Goal: Contribute content: Contribute content

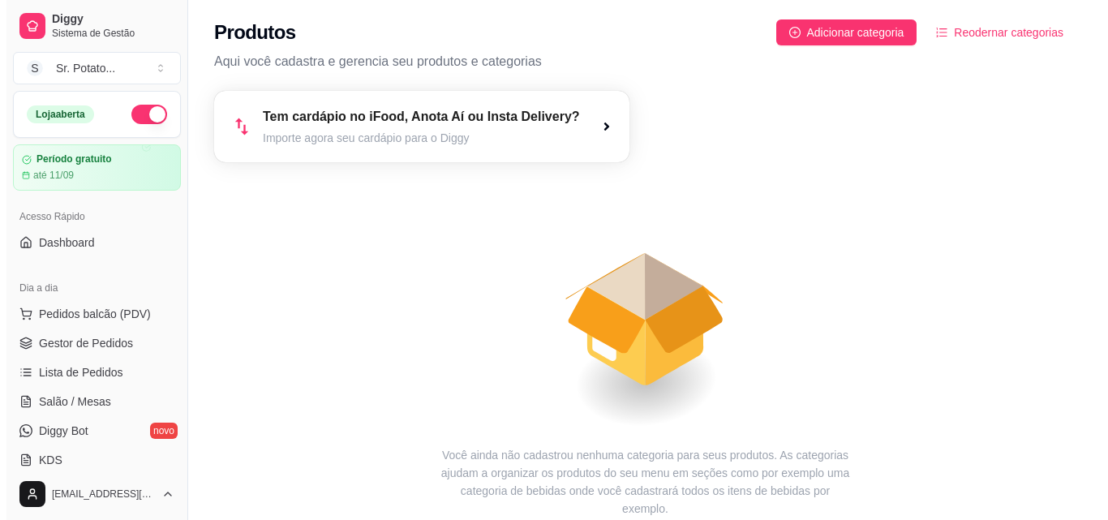
scroll to position [243, 0]
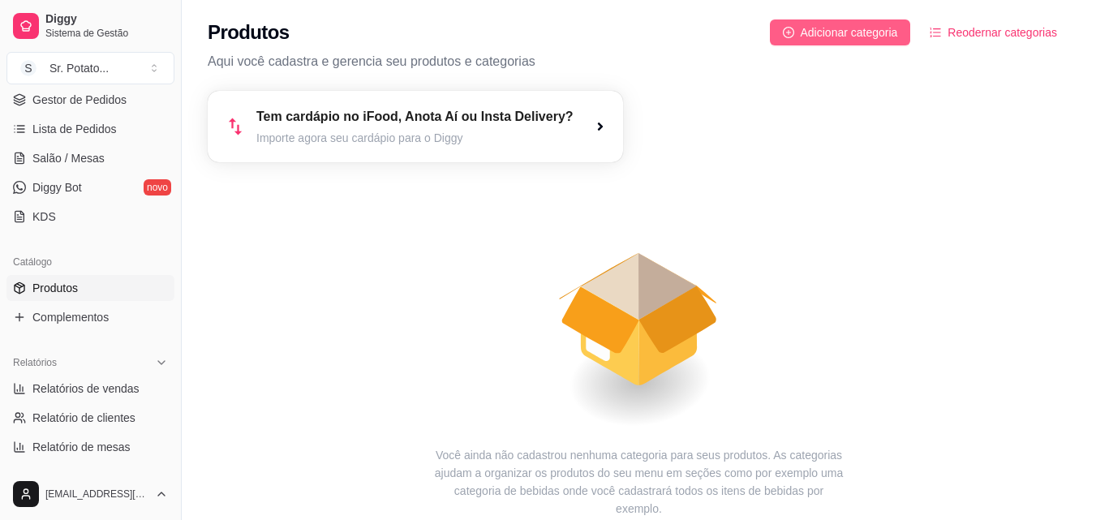
click at [865, 31] on span "Adicionar categoria" at bounding box center [849, 33] width 97 height 18
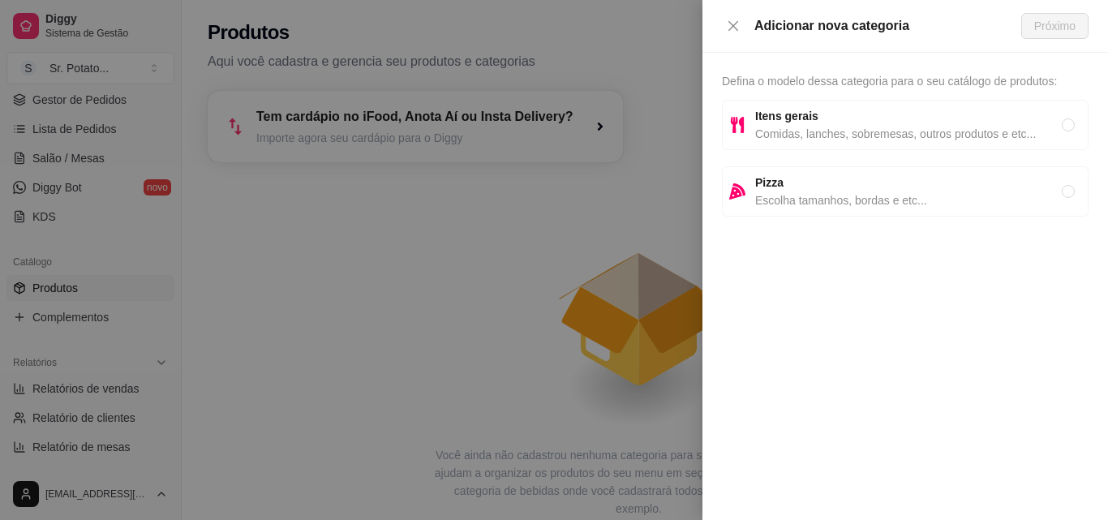
click at [869, 120] on span "Itens gerais" at bounding box center [908, 116] width 307 height 18
radio input "true"
click at [1059, 20] on span "Próximo" at bounding box center [1054, 26] width 41 height 18
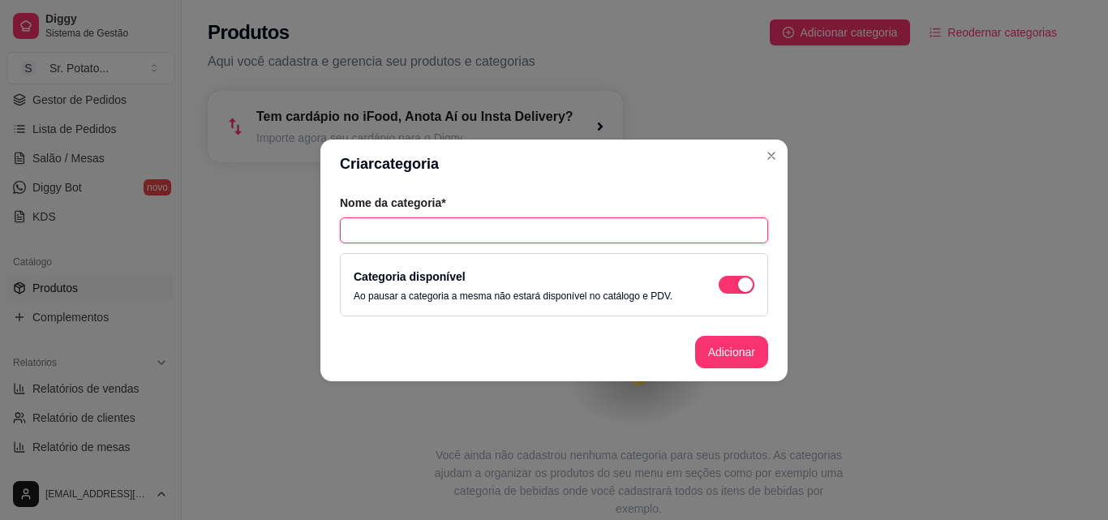
click at [415, 234] on input "text" at bounding box center [554, 230] width 428 height 26
type input "Batata Recheadas"
click at [728, 354] on button "Adicionar" at bounding box center [731, 352] width 73 height 32
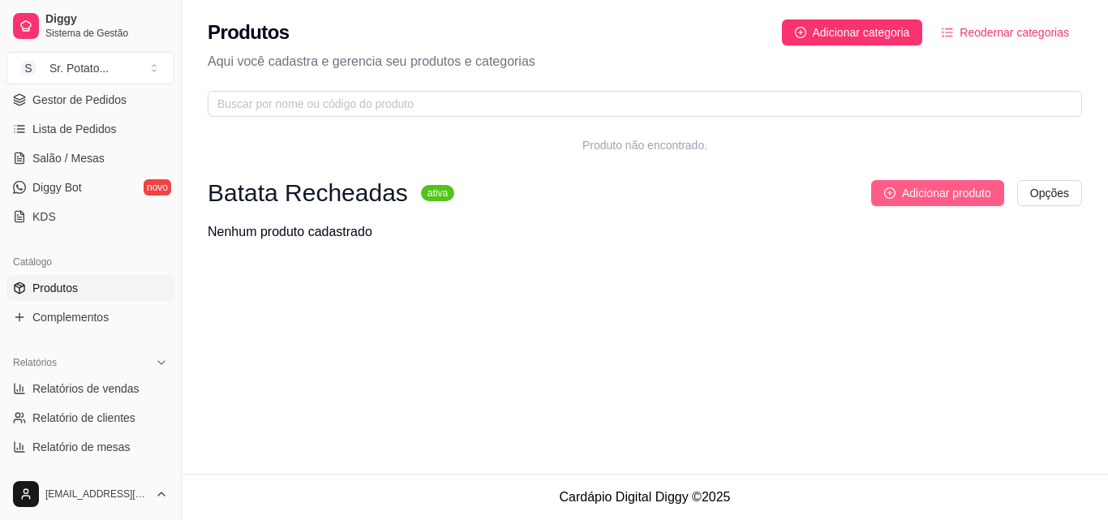
click at [948, 196] on span "Adicionar produto" at bounding box center [946, 193] width 89 height 18
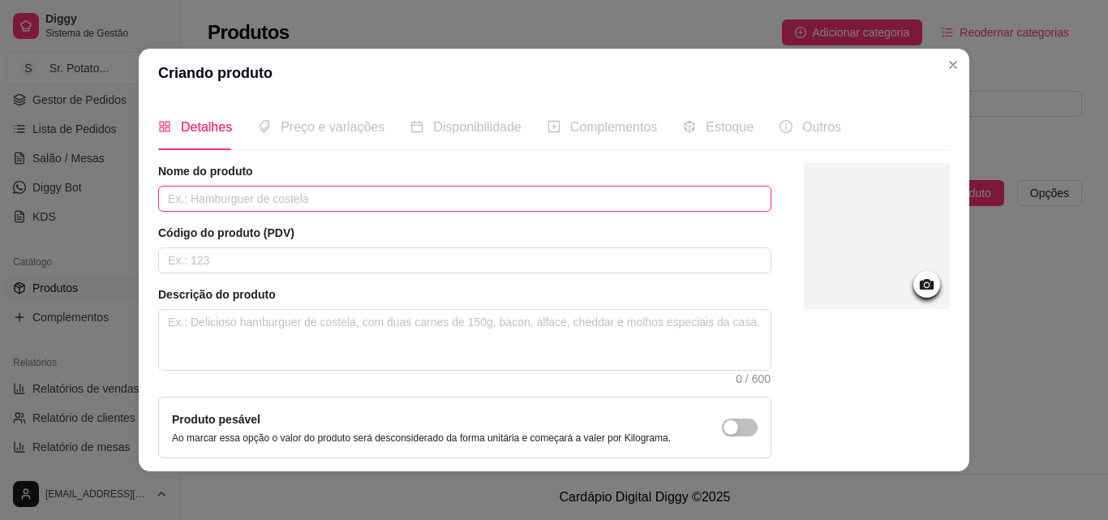
click at [255, 194] on input "text" at bounding box center [464, 199] width 613 height 26
type input "Nº 1 Atum"
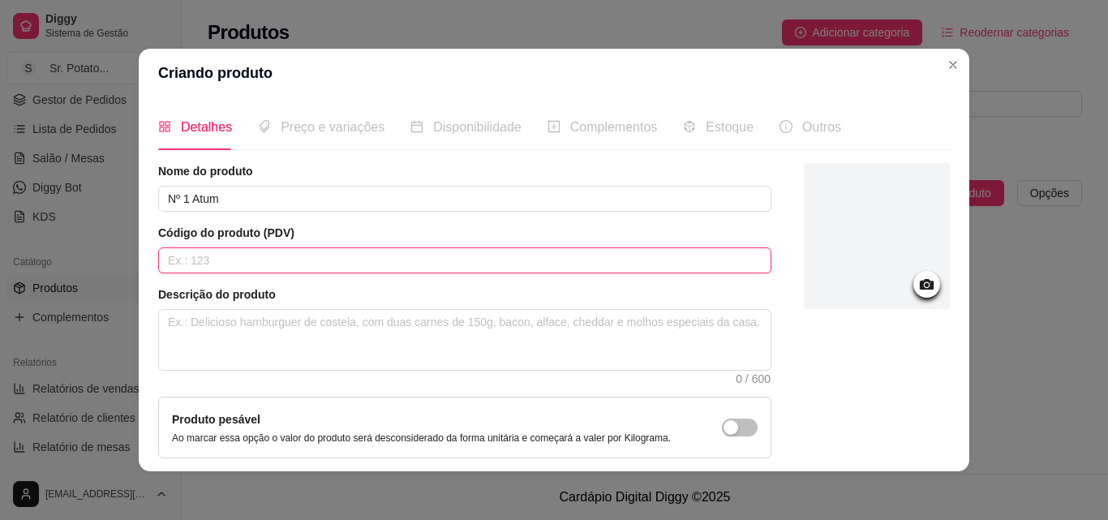
click at [195, 261] on input "text" at bounding box center [464, 260] width 613 height 26
type input "2"
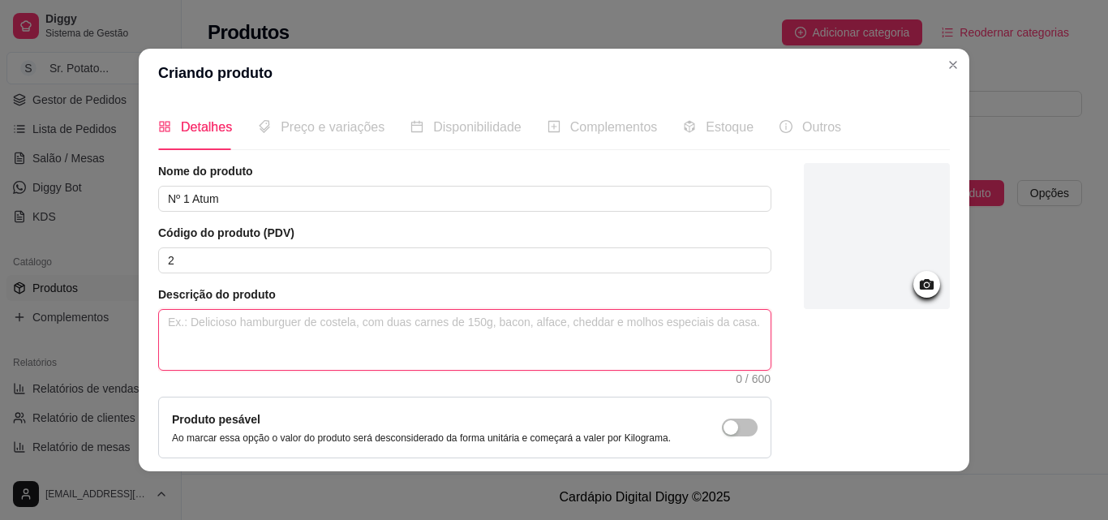
click at [200, 326] on textarea at bounding box center [465, 340] width 612 height 60
type textarea "A"
type textarea "At"
type textarea "Atu"
type textarea "Atum"
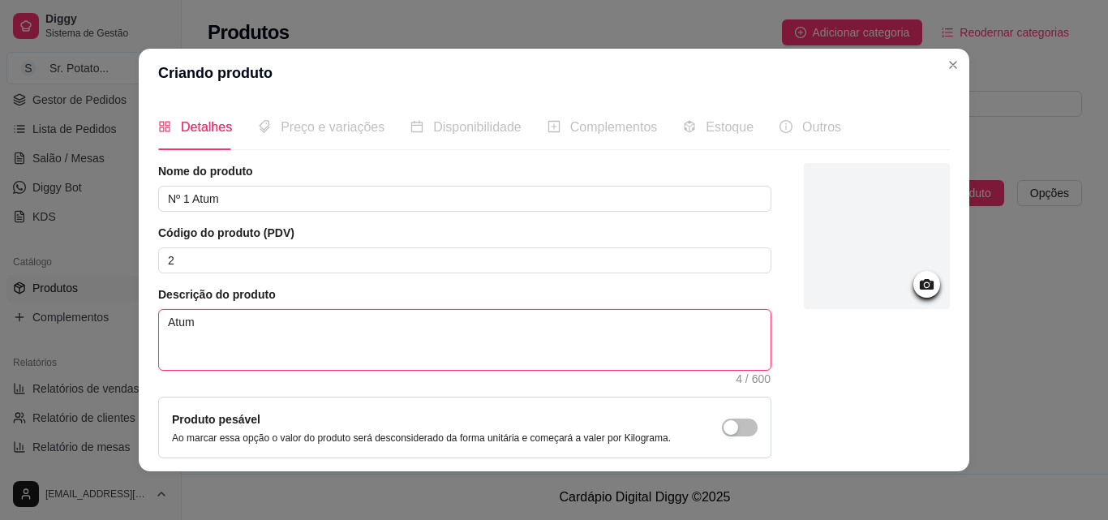
type textarea "Atu"
type textarea "At"
type textarea "A"
type textarea "b"
type textarea "ba"
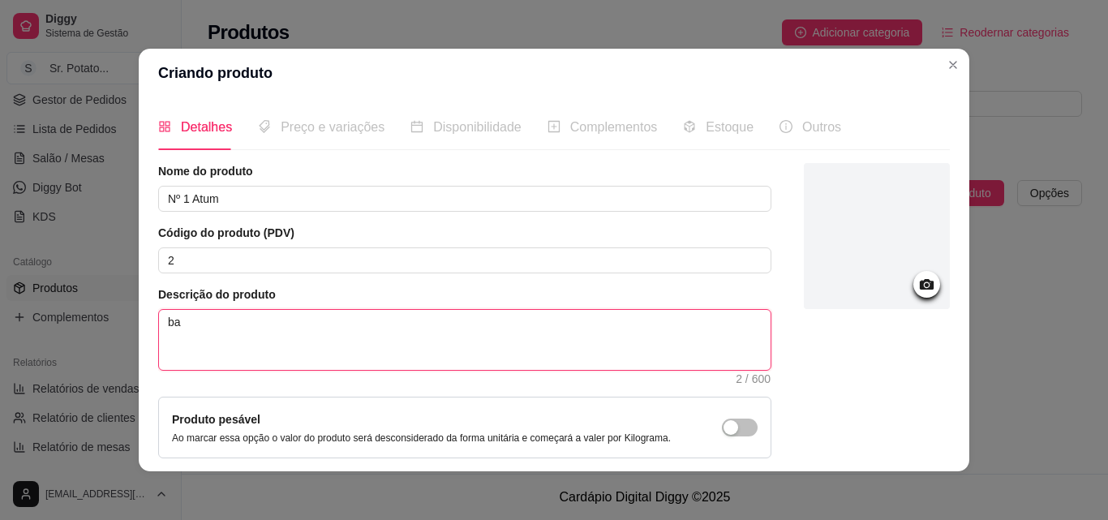
type textarea "bat"
type textarea "bata"
type textarea "batat"
type textarea "batatt"
type textarea "batatta"
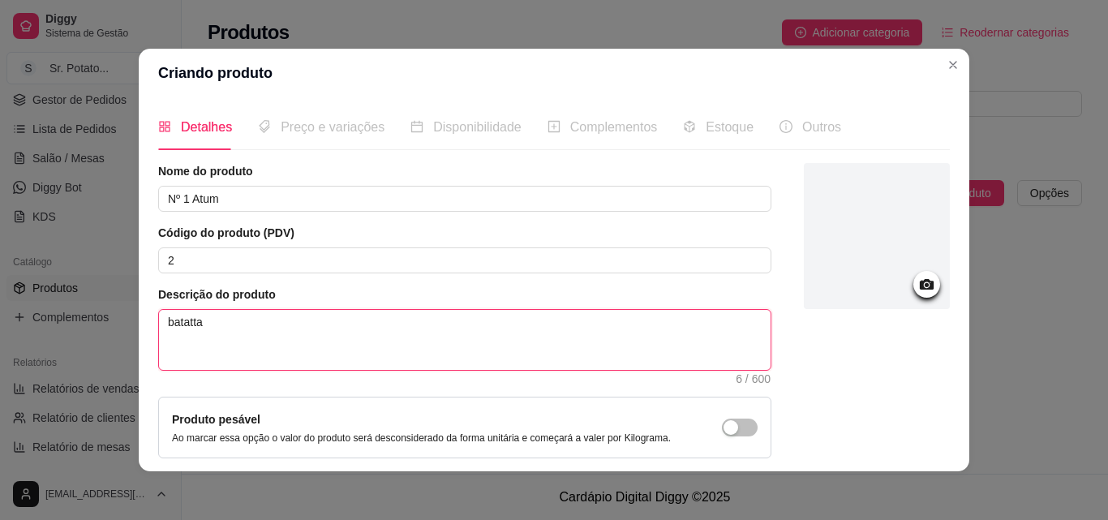
type textarea "batattaa"
type textarea "batatta"
type textarea "batatt"
type textarea "batat"
type textarea "bata"
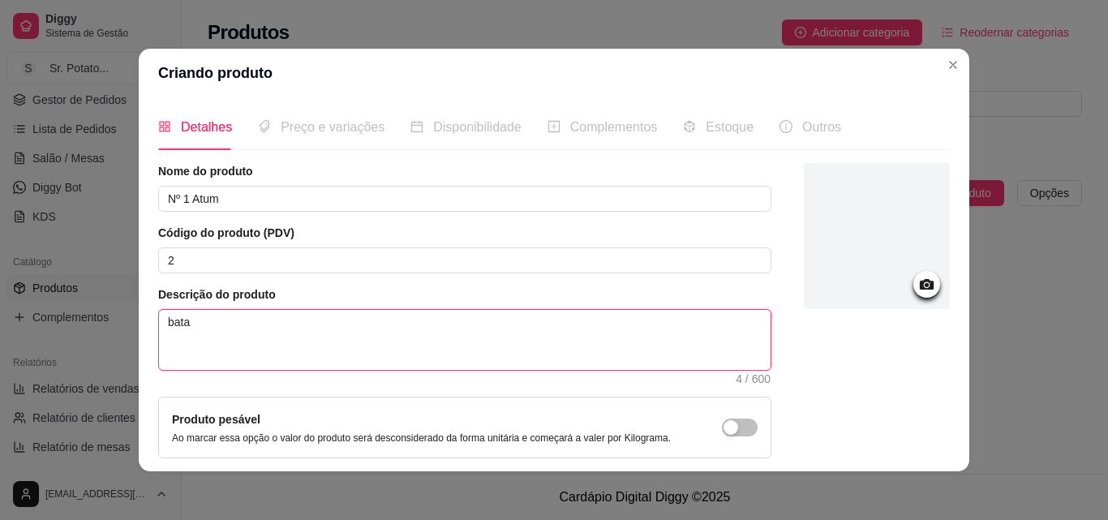
type textarea "bat"
type textarea "ba"
type textarea "b"
type textarea "B"
type textarea "Ba"
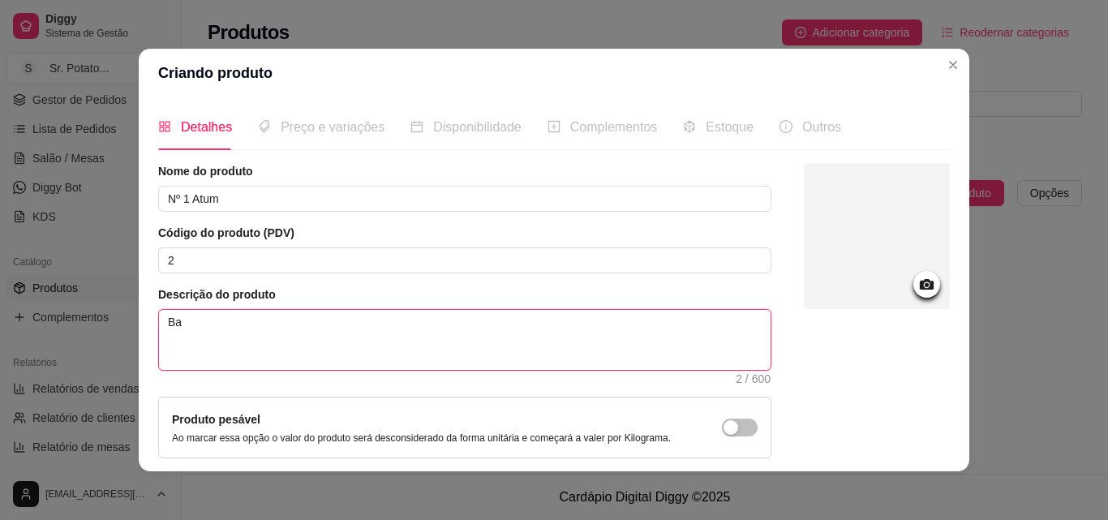
type textarea "Bat"
type textarea "Bata"
type textarea "Batat"
type textarea "Batata"
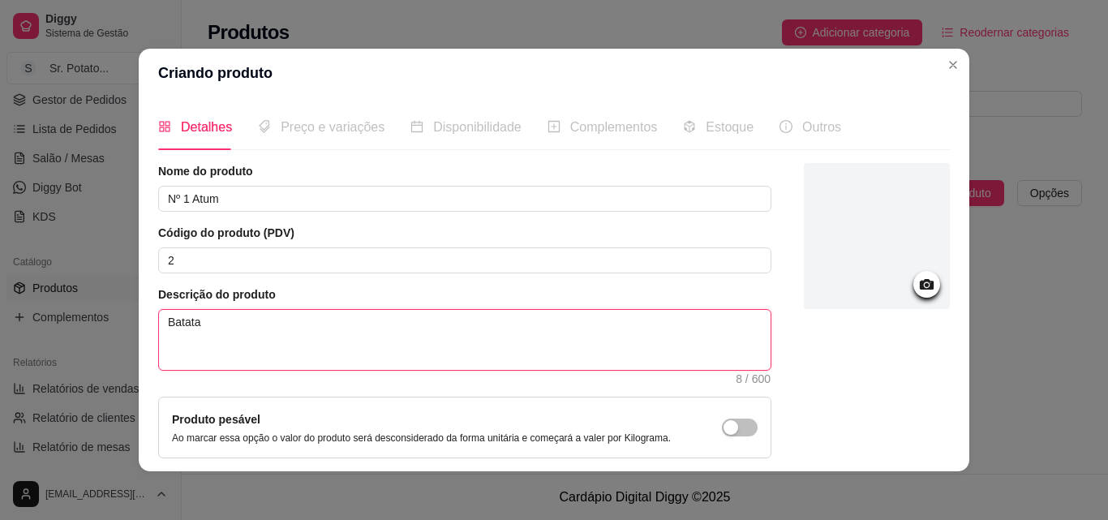
type textarea "Batata r"
type textarea "Batata re"
type textarea "Batata rec"
type textarea "Batata rech"
type textarea "Batata reche"
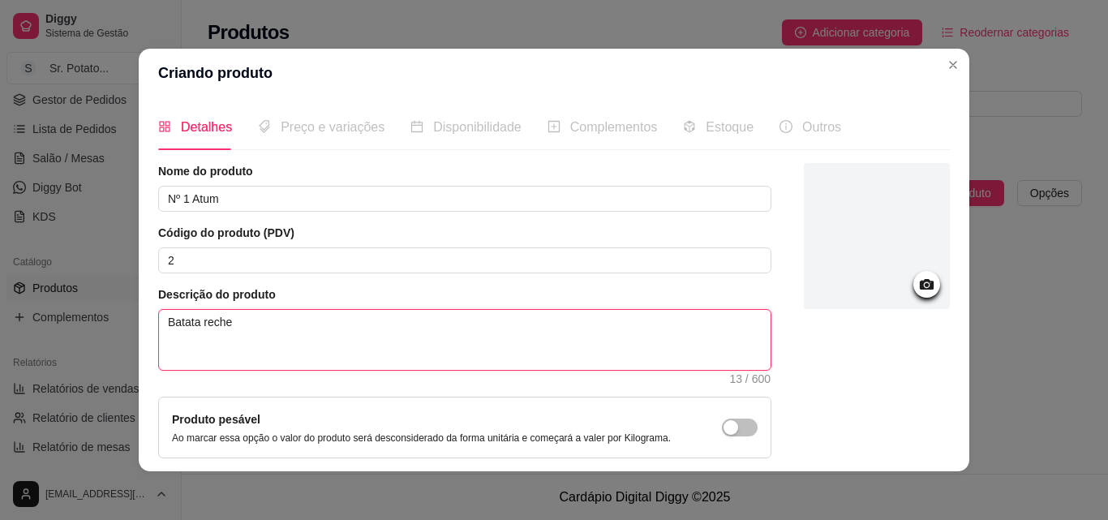
type textarea "Batata rechea"
type textarea "Batata rechead"
type textarea "Batata recheada"
type textarea "Batata recheada a"
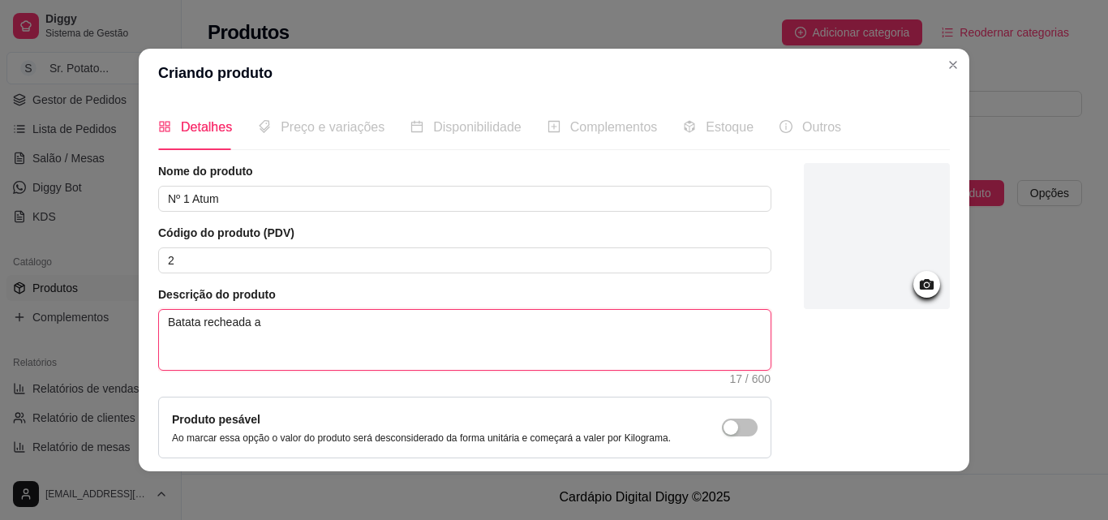
type textarea "Batata recheada at"
type textarea "Batata recheada a"
type textarea "Batata recheada"
type textarea "Batata rechead"
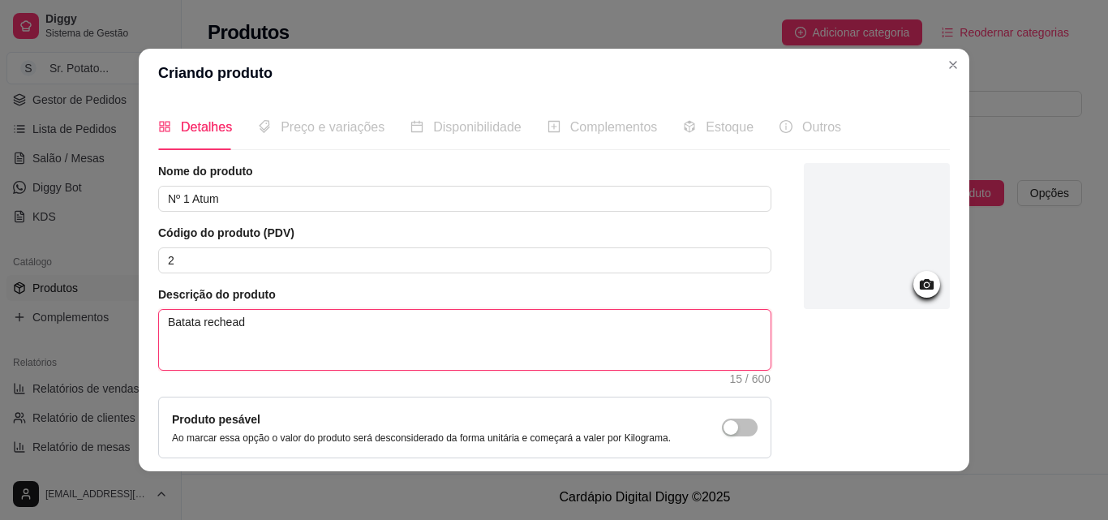
type textarea "Batata rechea"
type textarea "Batata reche"
type textarea "Batata rech"
type textarea "Batata rec"
type textarea "Batata re"
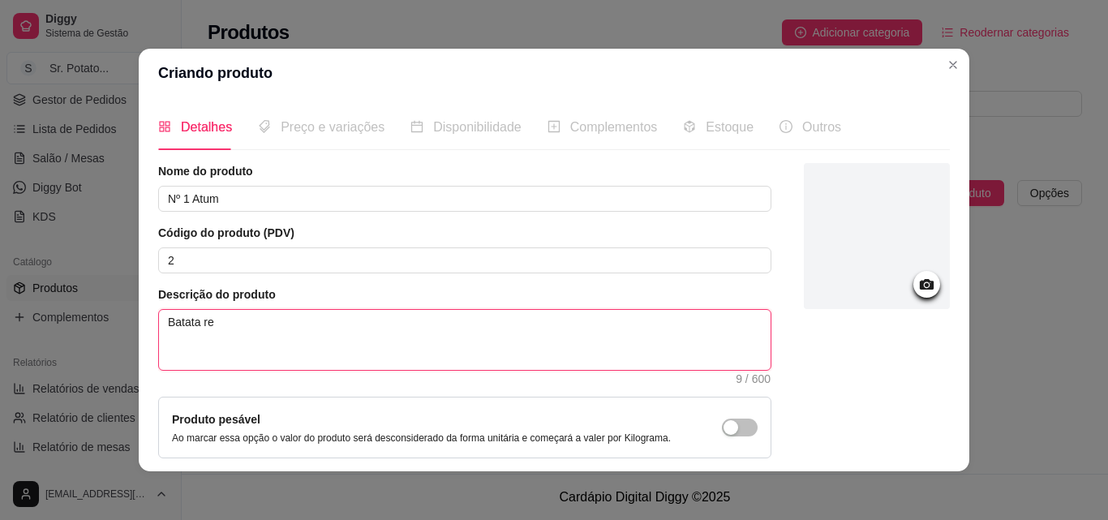
type textarea "Batata r"
type textarea "Batata"
type textarea "Batat"
type textarea "Bata"
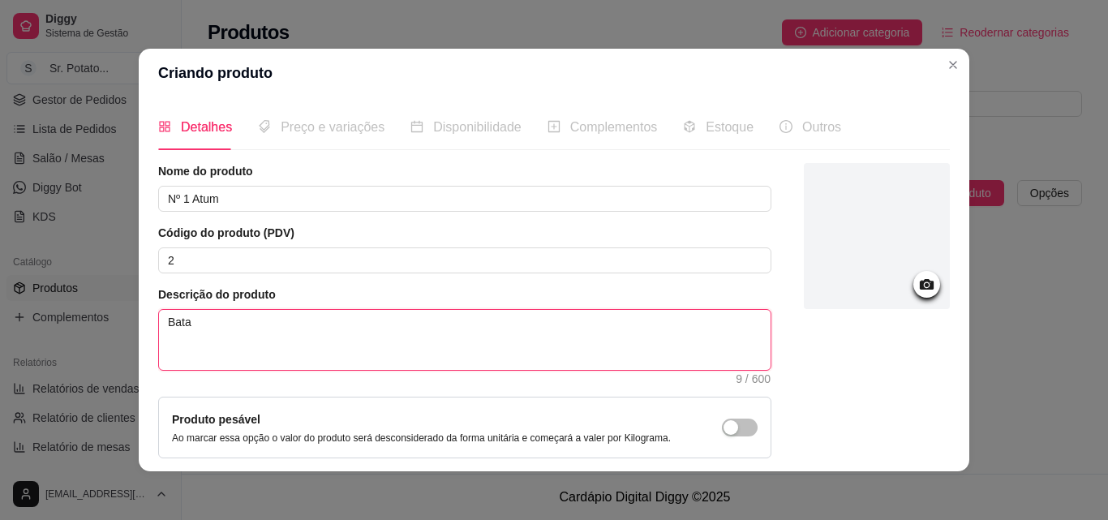
type textarea "Bat"
type textarea "Ba"
type textarea "B"
type textarea "b"
type textarea "ba"
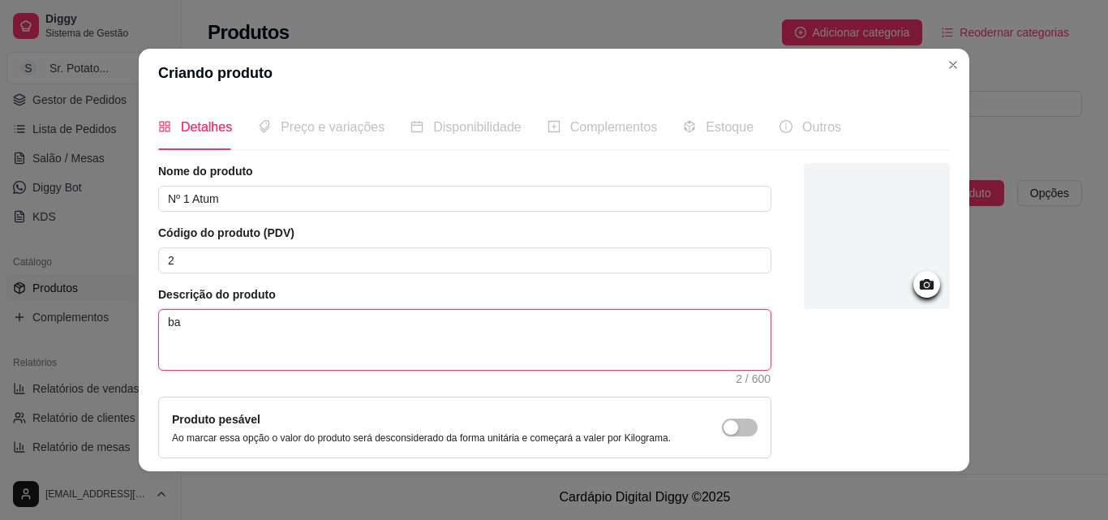
type textarea "bat"
type textarea "bata"
type textarea "batat"
type textarea "batatt"
type textarea "batat"
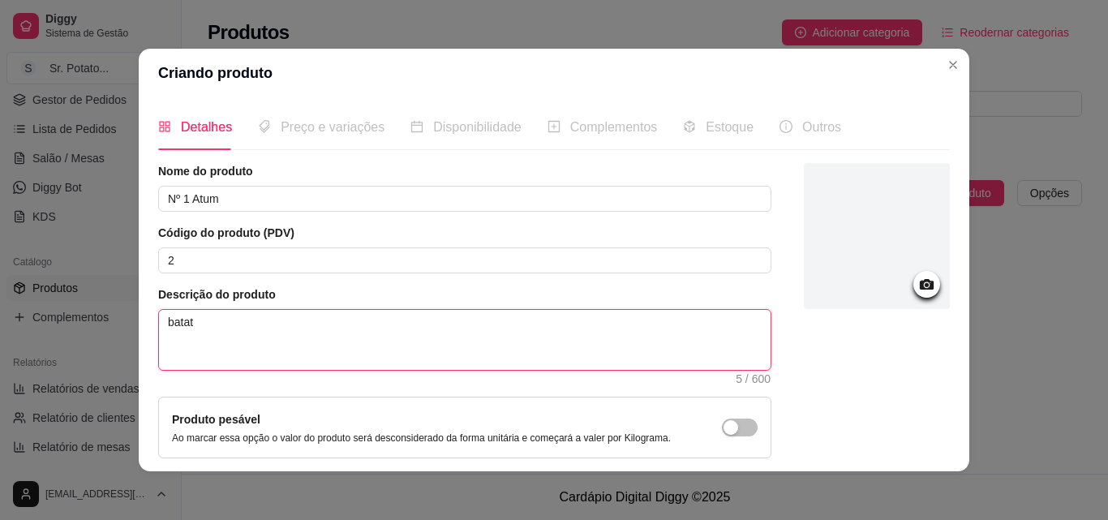
type textarea "bata"
type textarea "bat"
type textarea "ba"
type textarea "b"
type textarea "R"
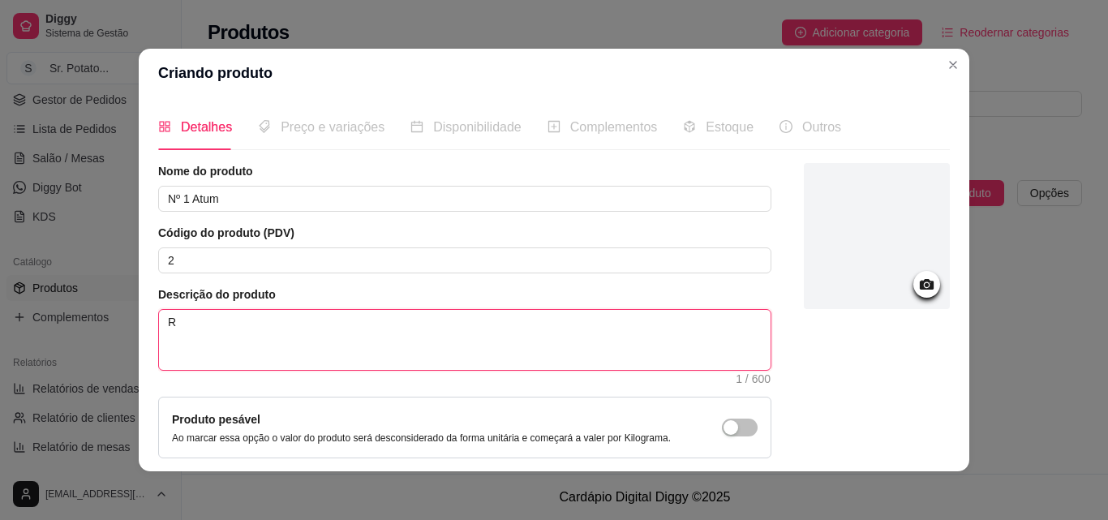
type textarea "Re"
type textarea "Rec"
type textarea "Rech"
type textarea "Reche"
type textarea "Rechei"
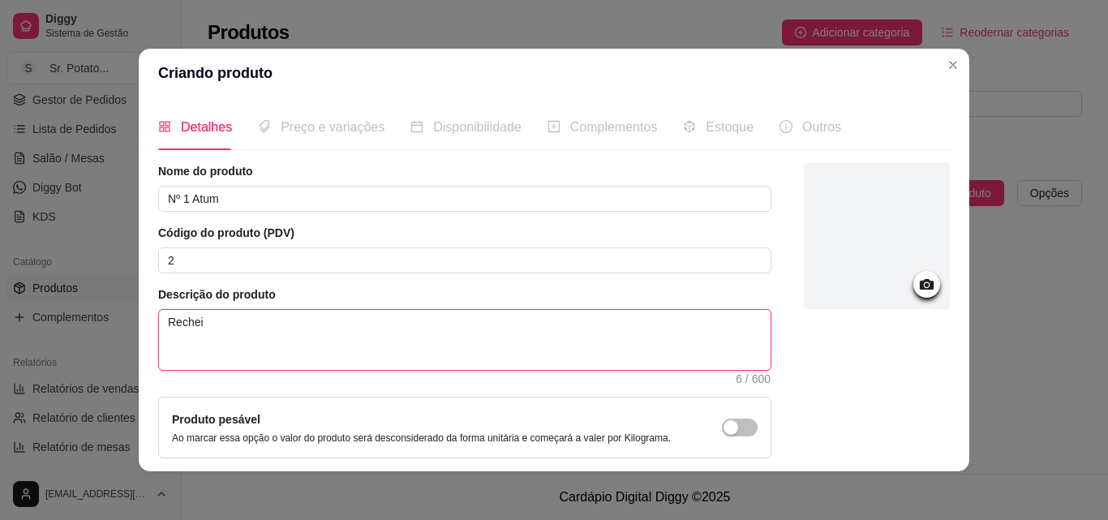
type textarea "Recheio"
type textarea "Recheio;"
type textarea "Recheio"
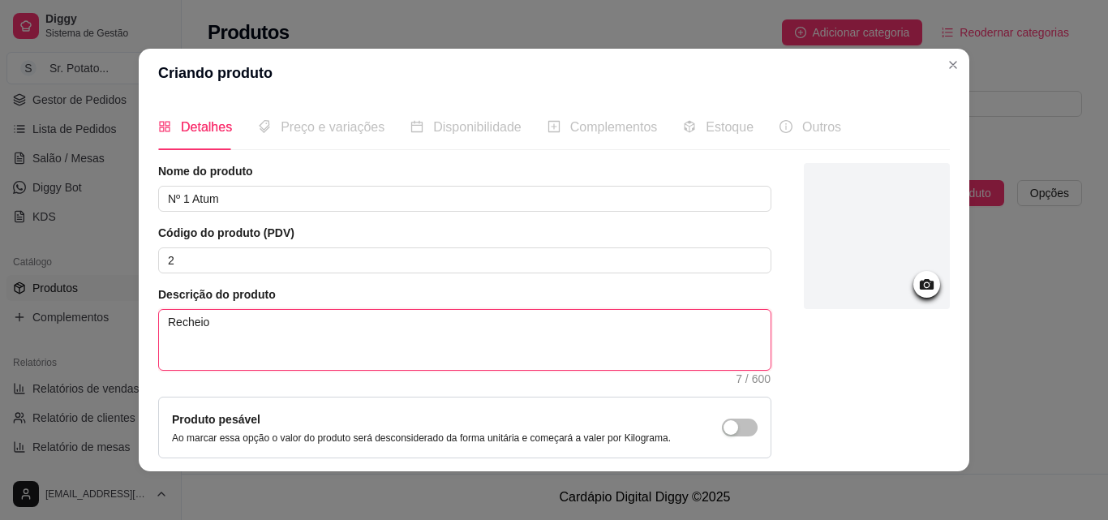
type textarea "Recheio:"
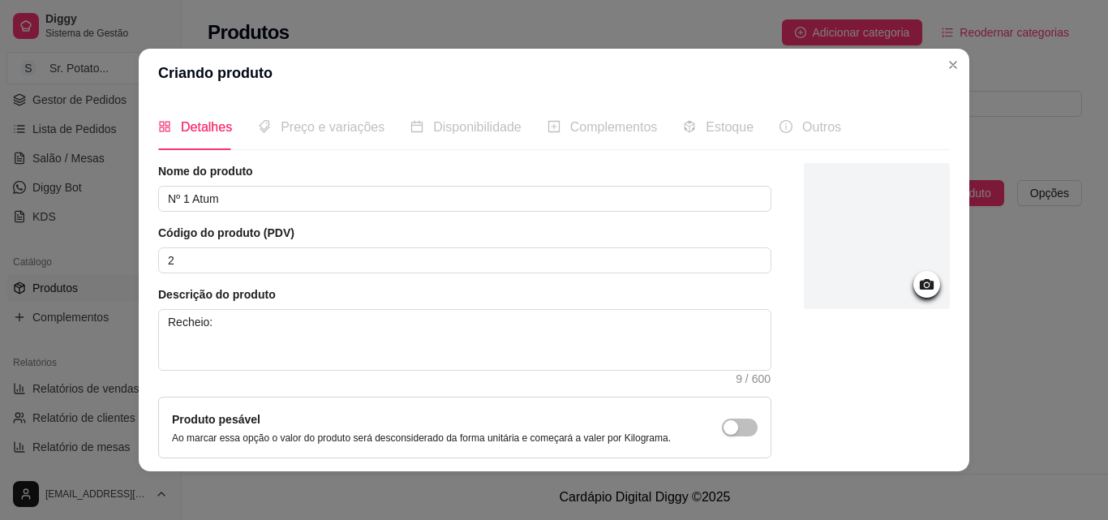
click at [565, 410] on div "Produto pesável Ao marcar essa opção o valor do produto será desconsiderado da …" at bounding box center [464, 428] width 613 height 62
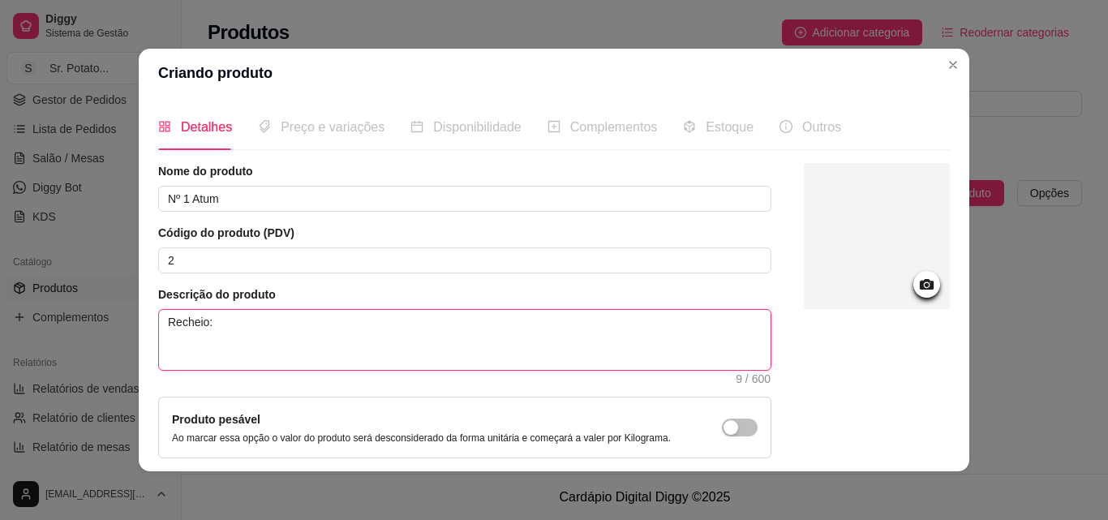
click at [215, 330] on textarea "Recheio:" at bounding box center [465, 340] width 612 height 60
type textarea "Recheio: A"
type textarea "Recheio: At"
type textarea "Recheio: Atu"
type textarea "Recheio: Atum"
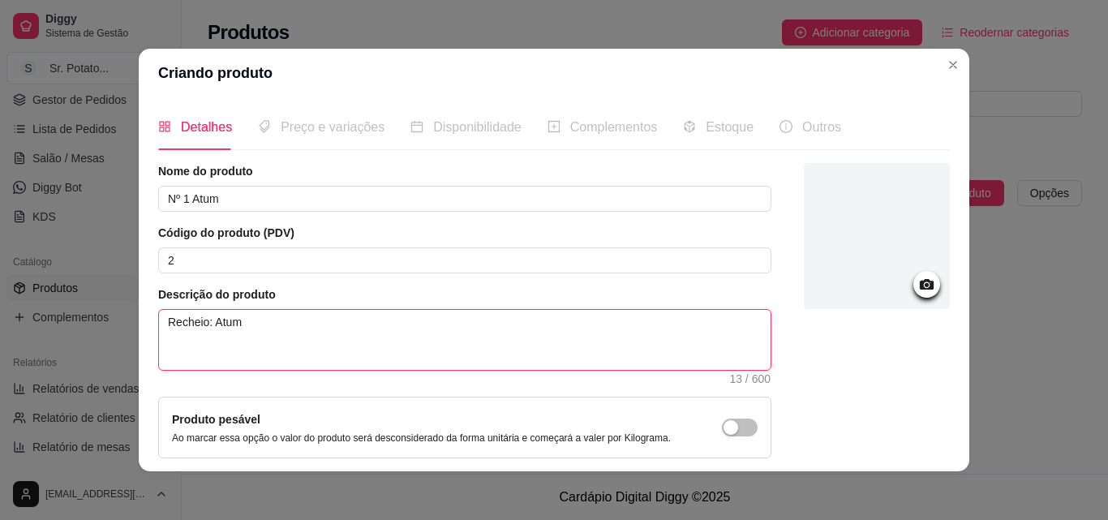
type textarea "Recheio: Atum,"
type textarea "Recheio: Atum,a"
type textarea "Recheio: Atum,ae"
type textarea "Recheio: Atum,aei"
type textarea "Recheio: Atum,aeit"
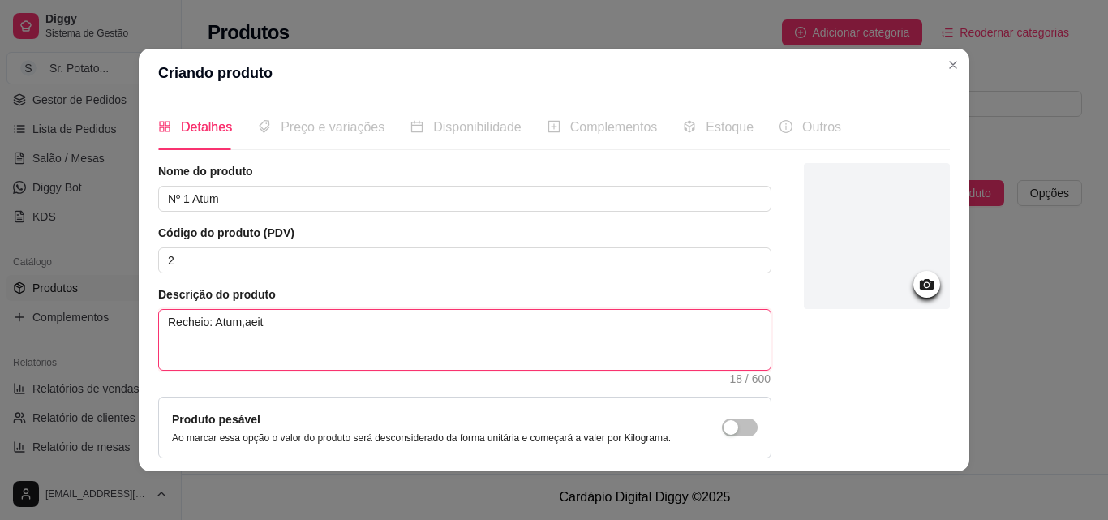
type textarea "Recheio: Atum,aeito"
type textarea "Recheio: Atum,aeiton"
type textarea "Recheio: Atum,aeitona"
drag, startPoint x: 569, startPoint y: 320, endPoint x: 222, endPoint y: 324, distance: 347.2
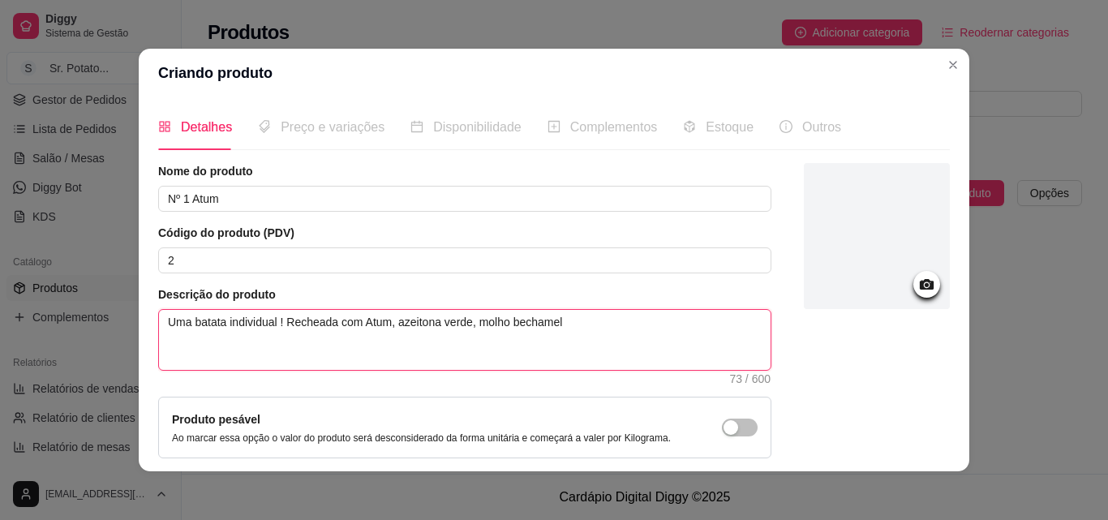
click at [222, 324] on textarea "Uma batata individual ! Recheada com Atum, azeitona verde, molho bechamel" at bounding box center [465, 340] width 612 height 60
click at [565, 322] on textarea "Uma batata é individual ! Recheada com Atum, azeitona verde, molho bechamel" at bounding box center [465, 340] width 612 height 60
click at [653, 324] on textarea "Uma batata é individual ! Recheada com Atum, azeitona verde, molho bechamel (mo…" at bounding box center [465, 340] width 612 height 60
click at [230, 341] on textarea "Uma batata é individual ! Recheada com Atum, azeitona verde, molho bechamel (mo…" at bounding box center [465, 340] width 612 height 60
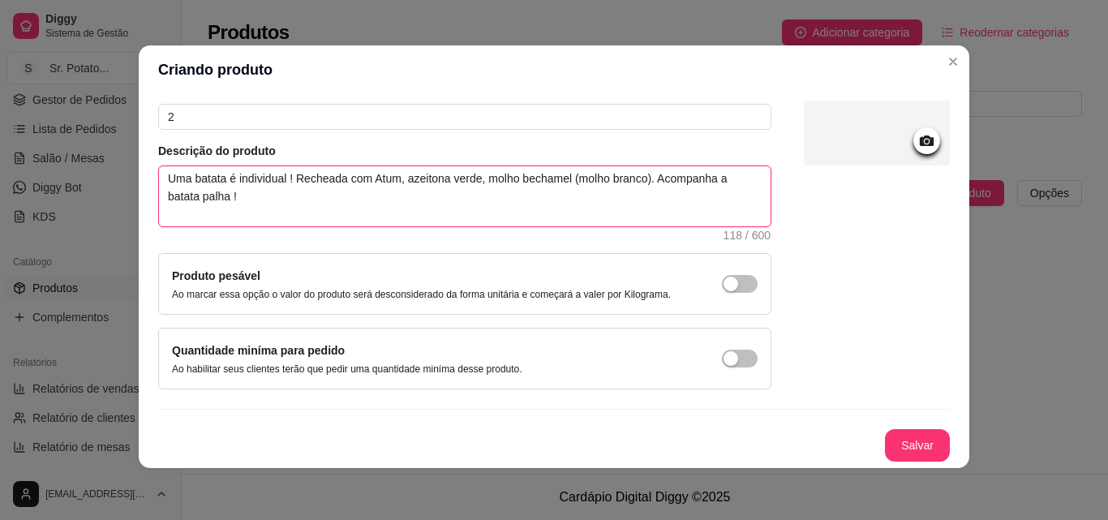
scroll to position [0, 0]
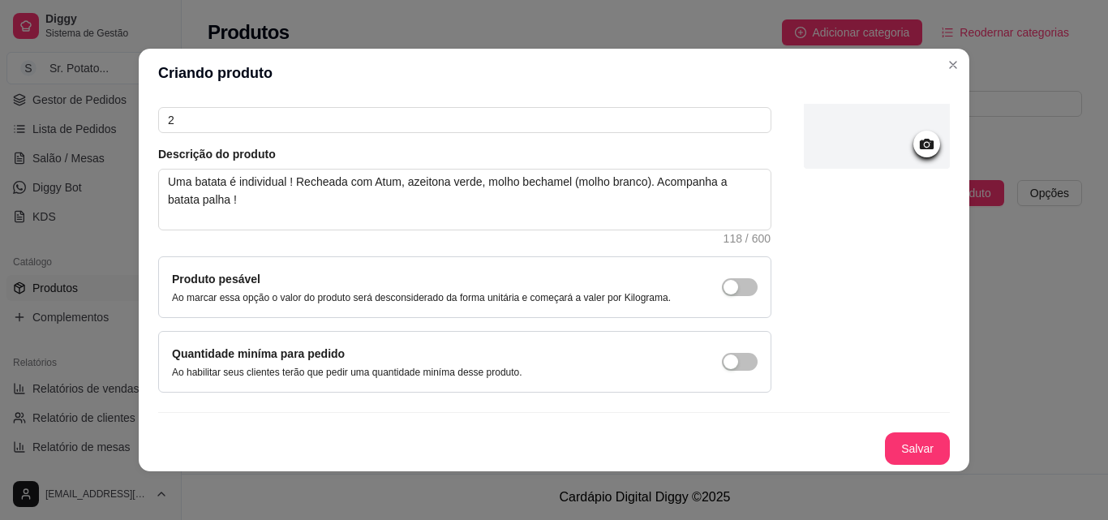
click at [920, 141] on icon at bounding box center [927, 144] width 14 height 11
